Goal: Task Accomplishment & Management: Use online tool/utility

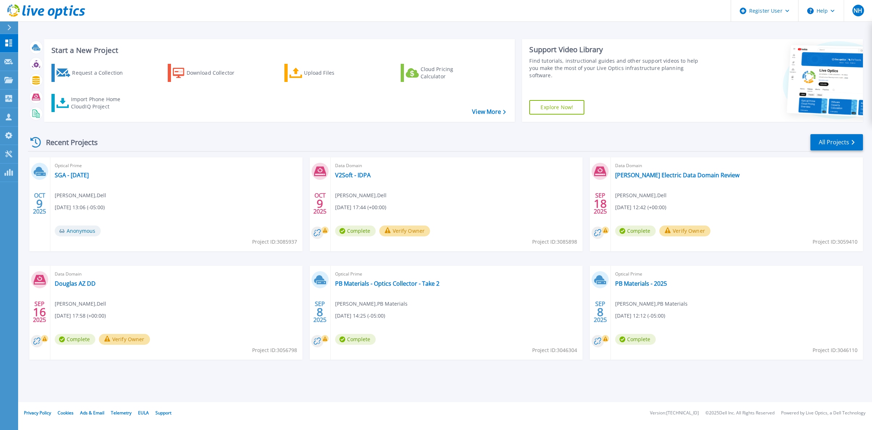
click at [12, 26] on div at bounding box center [13, 27] width 12 height 12
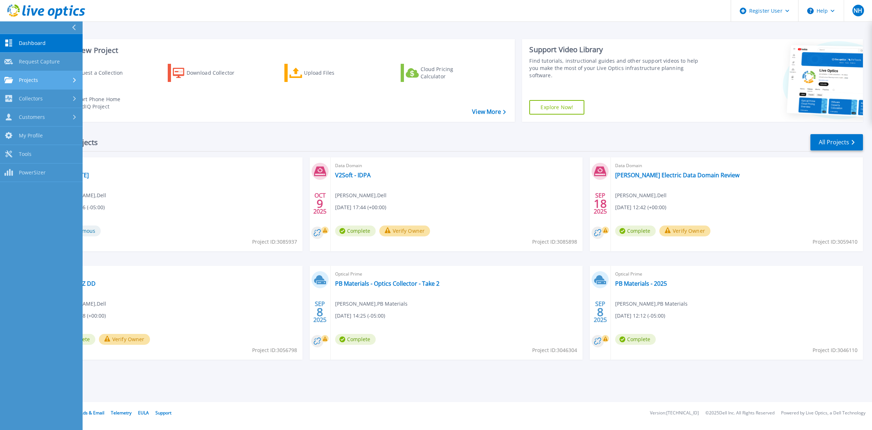
click at [74, 82] on icon at bounding box center [74, 80] width 3 height 5
click at [74, 80] on icon at bounding box center [74, 80] width 5 height 3
click at [147, 138] on div "Recent Projects All Projects" at bounding box center [445, 142] width 835 height 18
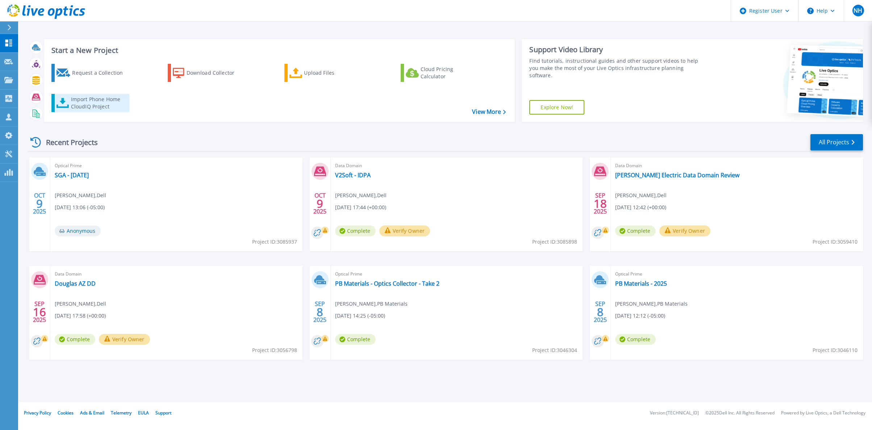
click at [84, 102] on div "Import Phone Home CloudIQ Project" at bounding box center [99, 103] width 57 height 14
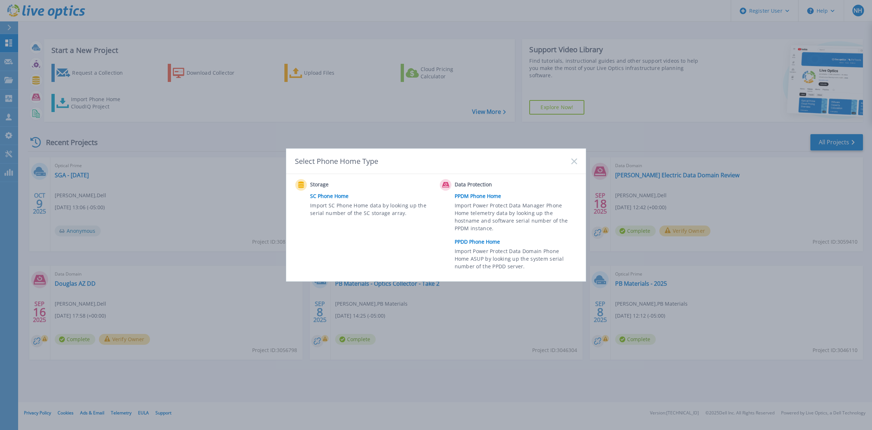
click at [483, 242] on link "PPDD Phone Home" at bounding box center [518, 241] width 126 height 11
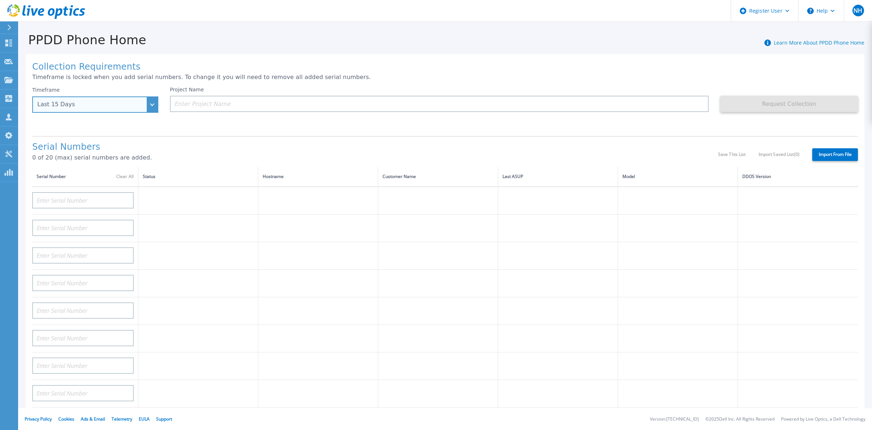
click at [117, 101] on div "Last 15 Days" at bounding box center [91, 104] width 108 height 7
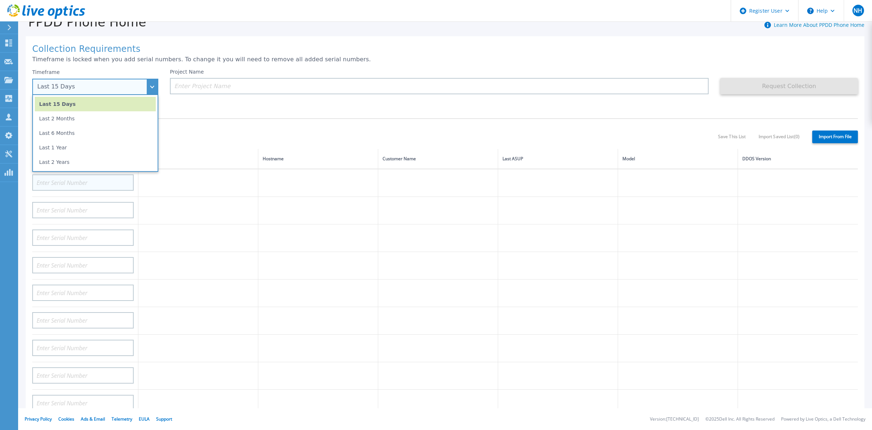
scroll to position [28, 0]
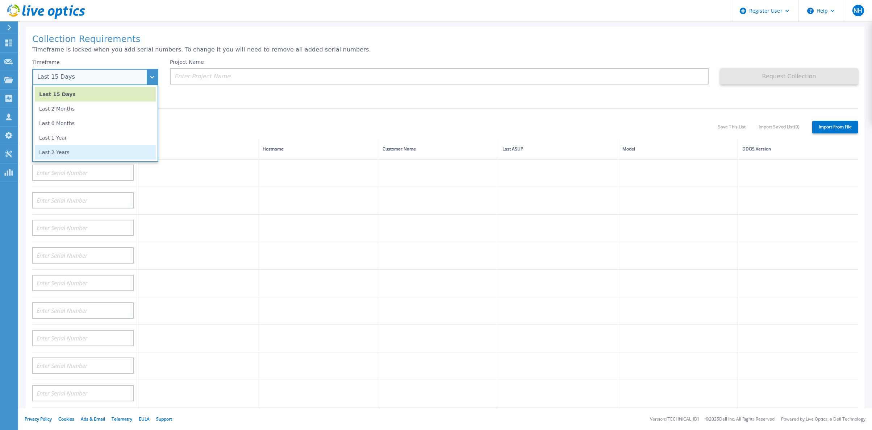
click at [107, 151] on li "Last 2 Years" at bounding box center [95, 152] width 121 height 14
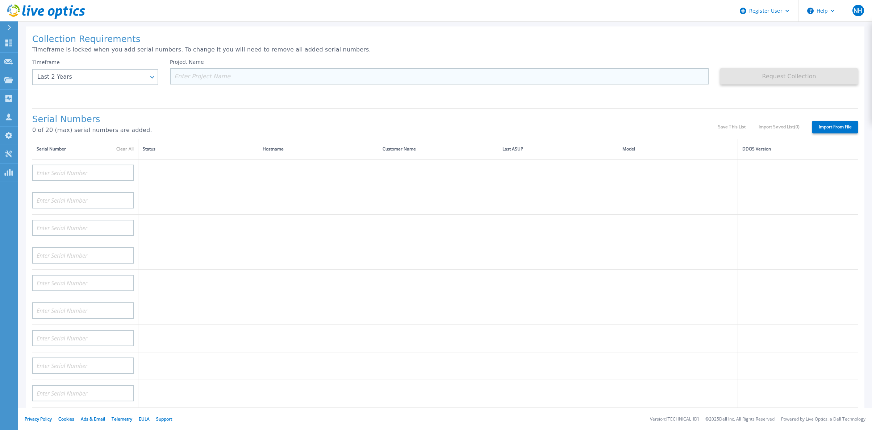
click at [214, 76] on input at bounding box center [439, 76] width 539 height 16
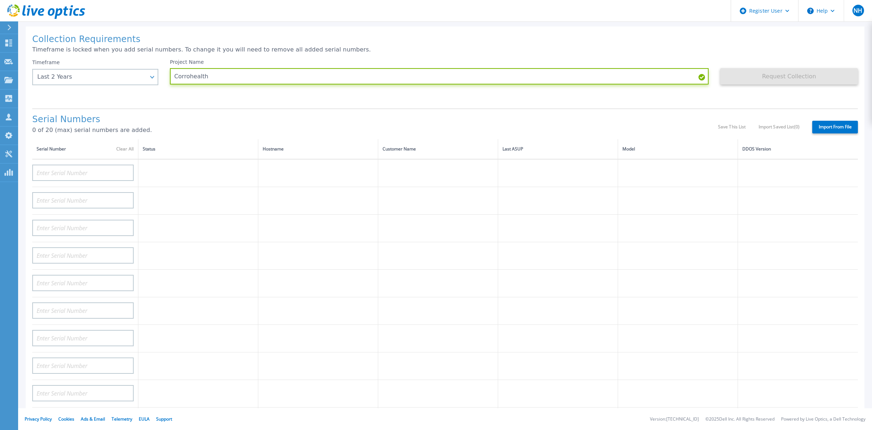
type input "Corrohealth"
click at [209, 93] on div "Project Name Corrohealth" at bounding box center [445, 80] width 550 height 43
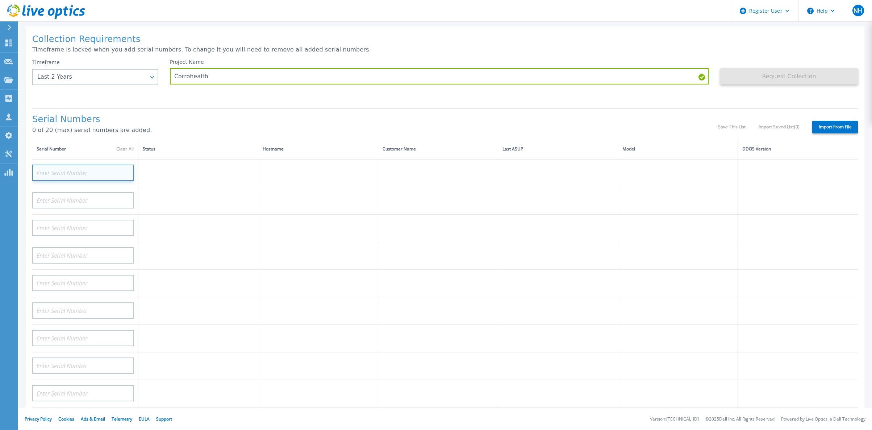
click at [107, 164] on input at bounding box center [82, 172] width 101 height 16
paste input "APM00175016095"
type input "APM00175016095"
click at [239, 108] on div "Serial Numbers 0 of 20 (max) serial numbers are added. Save This List Import Sa…" at bounding box center [445, 123] width 826 height 31
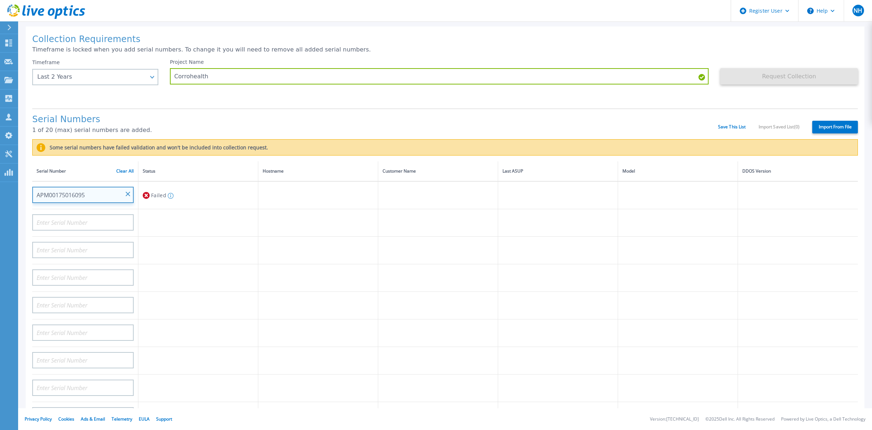
click at [86, 188] on input "APM00175016095" at bounding box center [82, 195] width 101 height 16
click at [92, 187] on input "APM00175016095" at bounding box center [82, 195] width 101 height 16
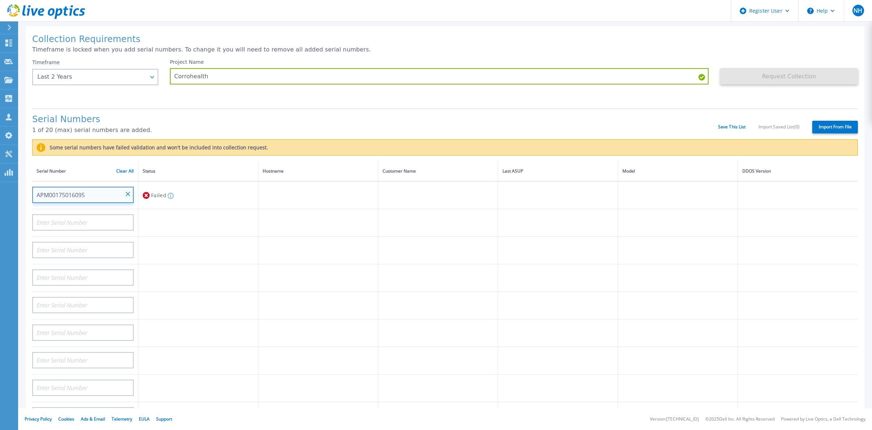
click at [92, 187] on input "APM00175016095" at bounding box center [82, 195] width 101 height 16
drag, startPoint x: 92, startPoint y: 187, endPoint x: 129, endPoint y: 185, distance: 36.6
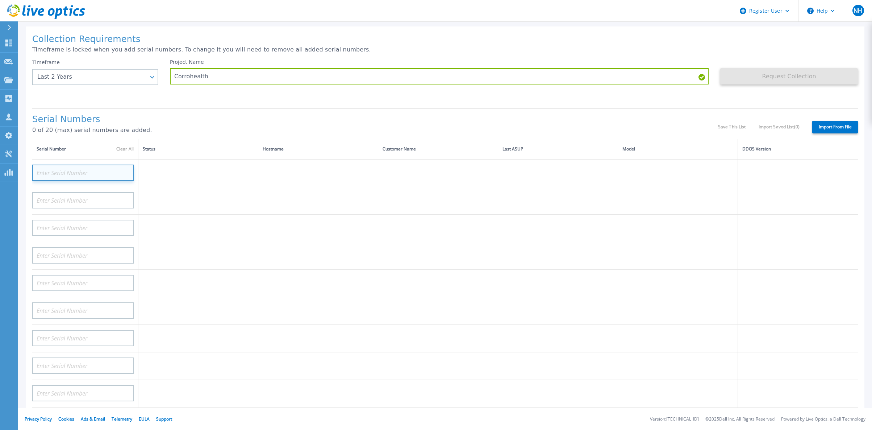
paste input "APM00174620124"
type input "APM00174620124"
click at [230, 108] on div "Serial Numbers 0 of 20 (max) serial numbers are added. Save This List Import Sa…" at bounding box center [445, 123] width 826 height 31
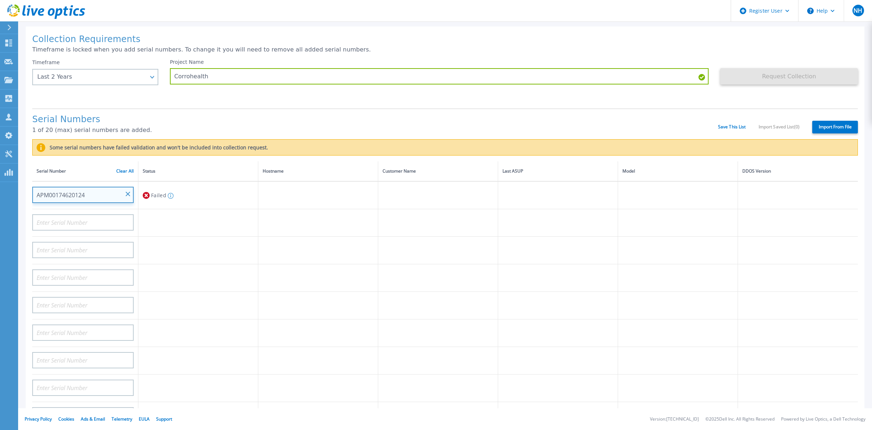
click at [126, 189] on div "APM00174620124" at bounding box center [82, 192] width 101 height 21
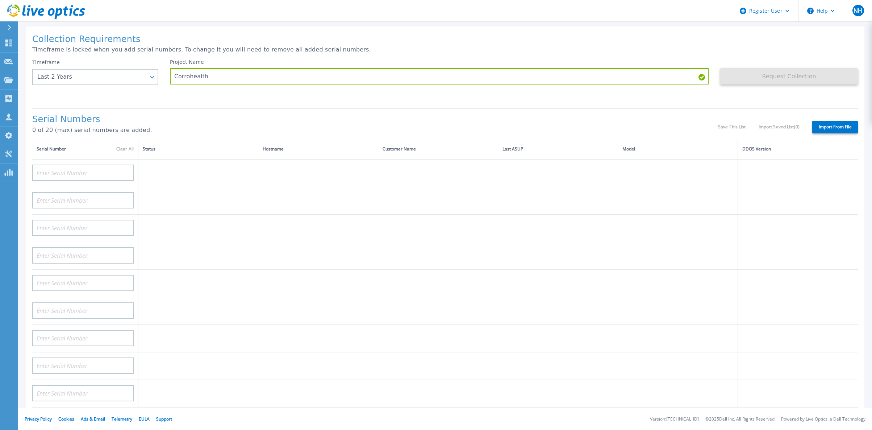
click at [237, 108] on div "Serial Numbers 0 of 20 (max) serial numbers are added. Save This List Import Sa…" at bounding box center [445, 123] width 826 height 31
